Goal: Task Accomplishment & Management: Use online tool/utility

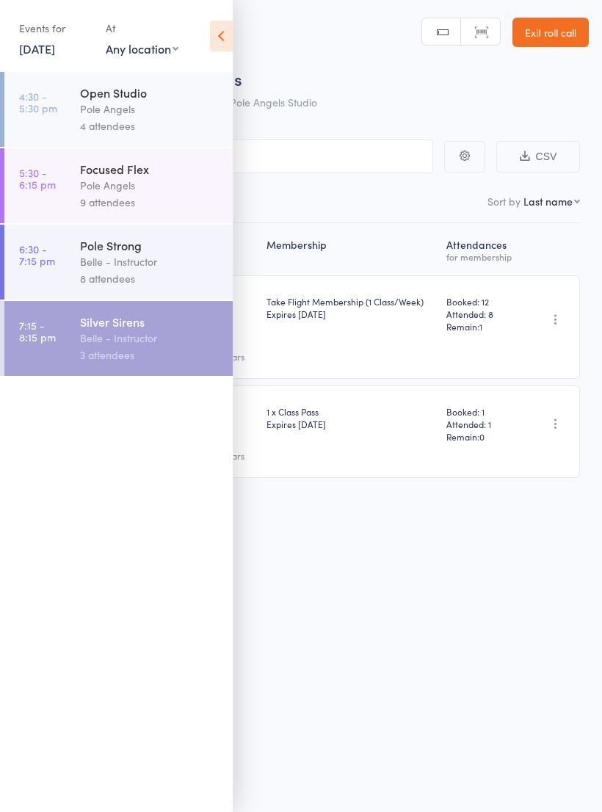
click at [302, 543] on div "Roll Call for Silver Sirens [DATE] 19:15 Belle - Instructor Pole Angels Studio …" at bounding box center [301, 406] width 602 height 812
click at [216, 36] on icon at bounding box center [221, 36] width 23 height 31
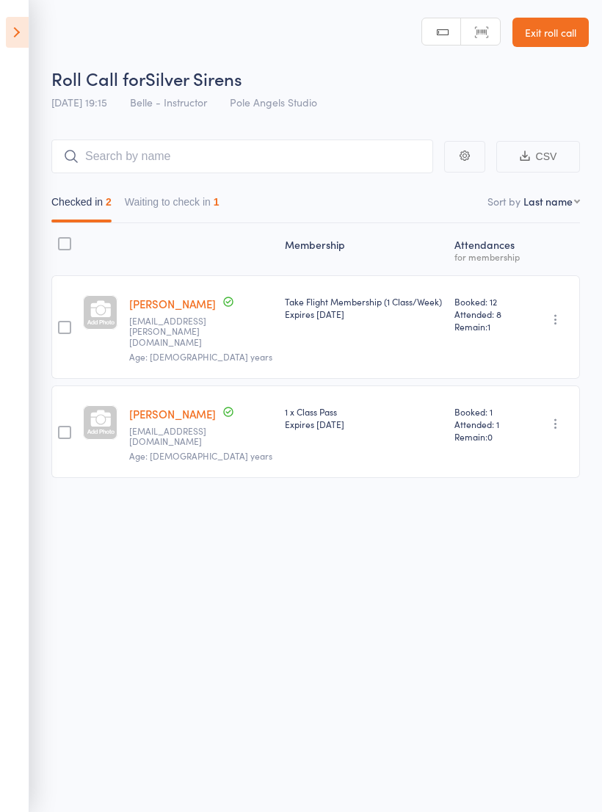
click at [193, 211] on button "Waiting to check in 1" at bounding box center [172, 206] width 95 height 34
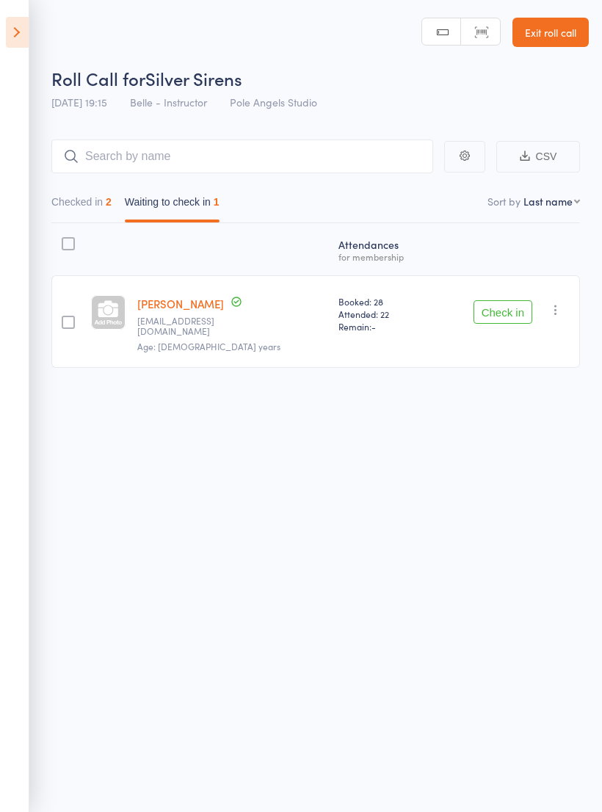
click at [516, 311] on button "Check in" at bounding box center [503, 311] width 59 height 23
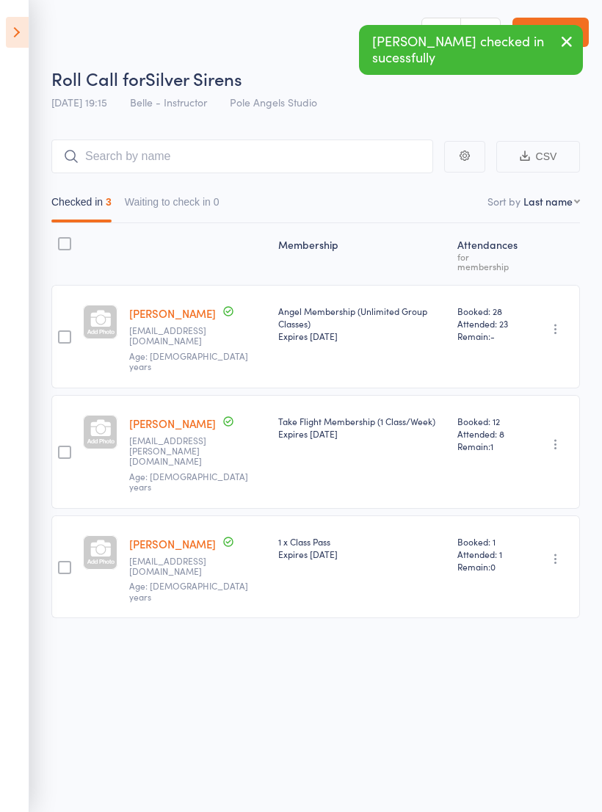
click at [23, 36] on icon at bounding box center [17, 32] width 23 height 31
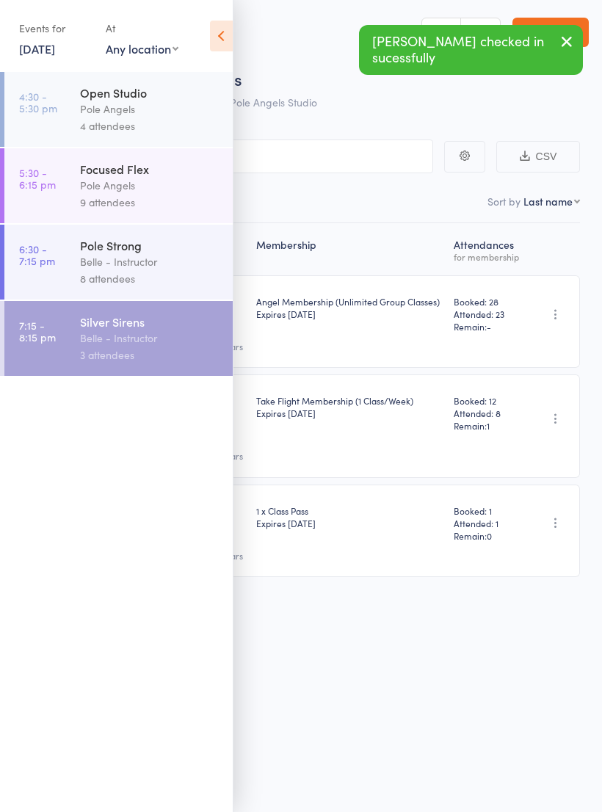
click at [145, 276] on div "8 attendees" at bounding box center [150, 278] width 140 height 17
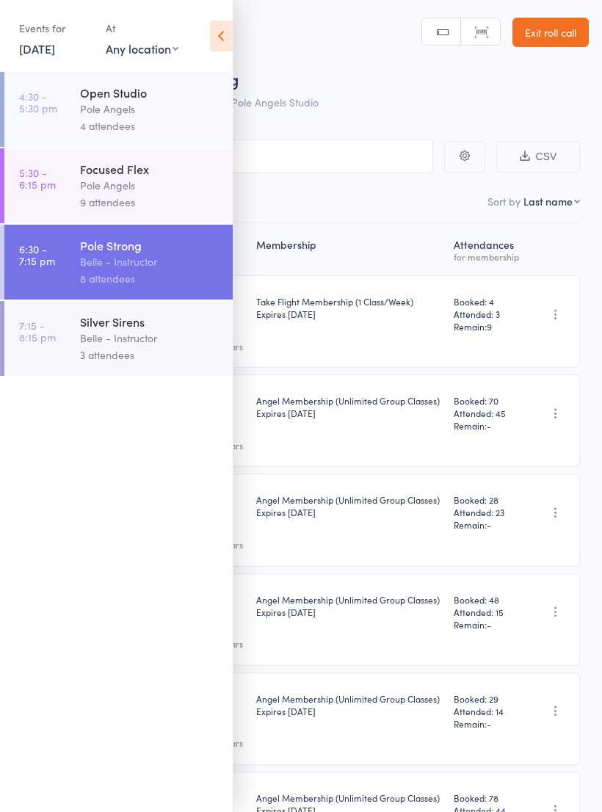
click at [389, 203] on nav "Checked in 7 Waiting to check in 1" at bounding box center [300, 206] width 571 height 34
click at [211, 32] on icon at bounding box center [221, 36] width 23 height 31
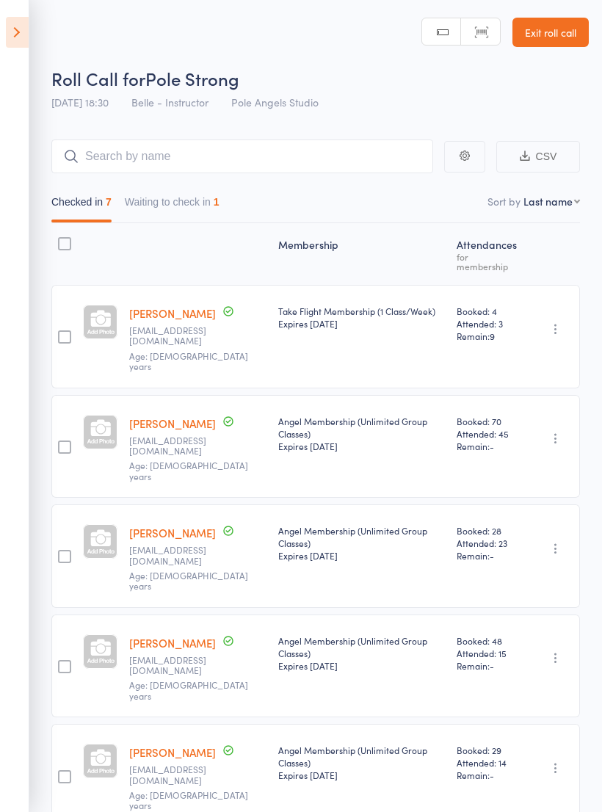
click at [195, 214] on button "Waiting to check in 1" at bounding box center [172, 206] width 95 height 34
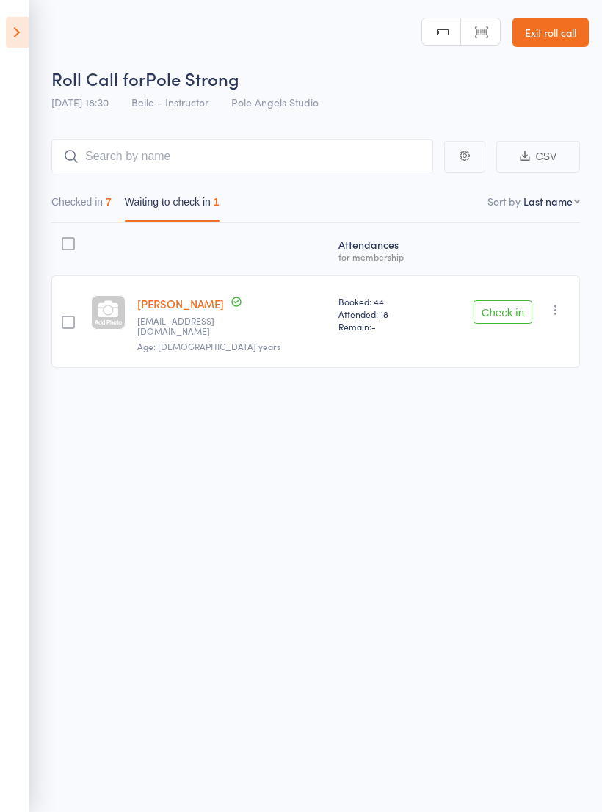
click at [499, 315] on button "Check in" at bounding box center [503, 311] width 59 height 23
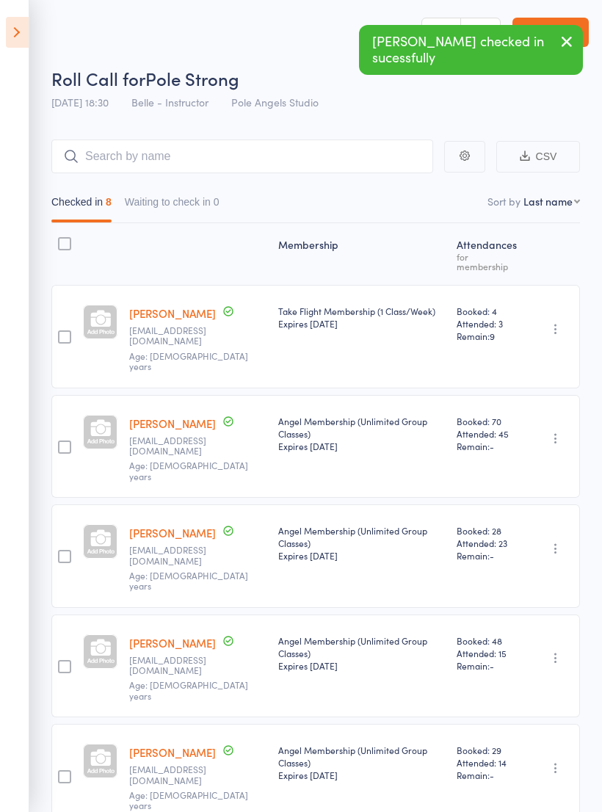
click at [10, 32] on icon at bounding box center [17, 32] width 23 height 31
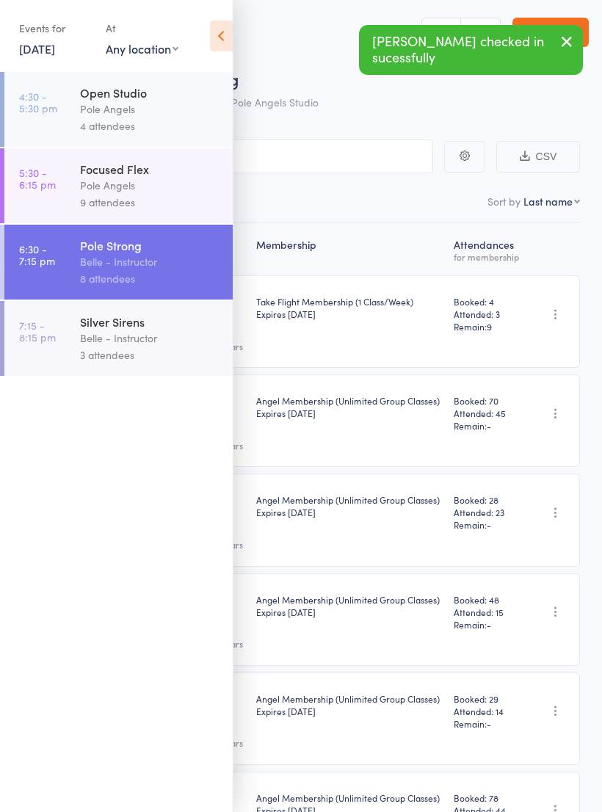
click at [218, 45] on icon at bounding box center [221, 36] width 23 height 31
